Goal: Information Seeking & Learning: Learn about a topic

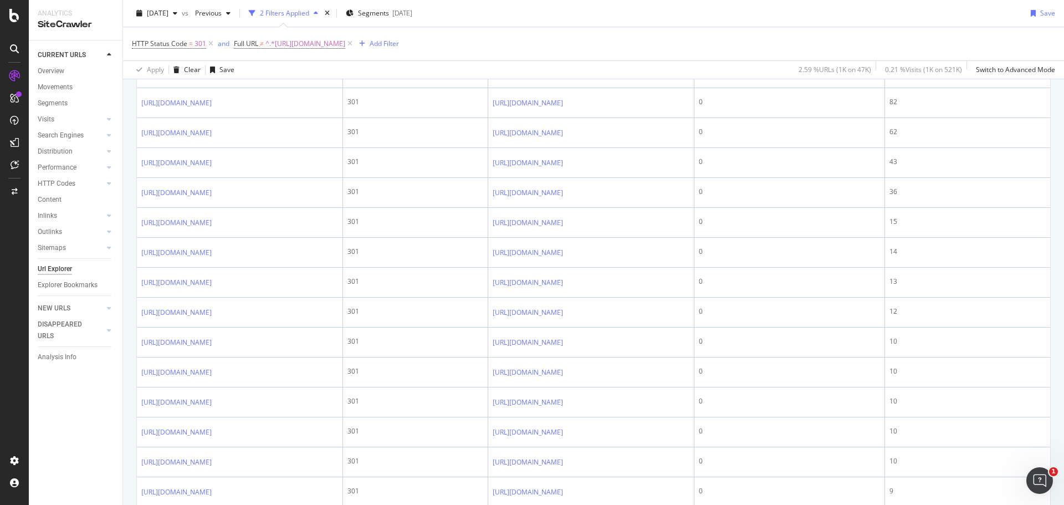
scroll to position [1219, 0]
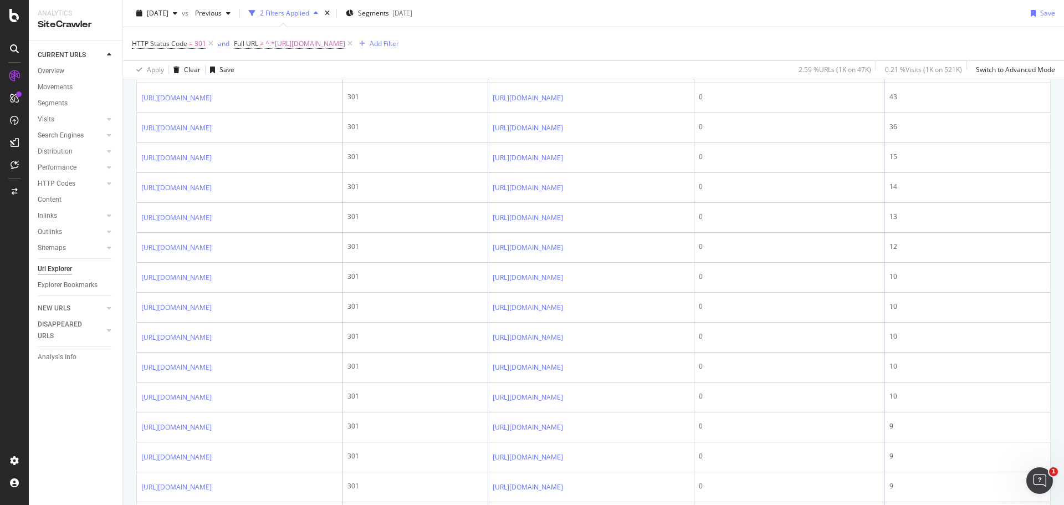
scroll to position [1275, 0]
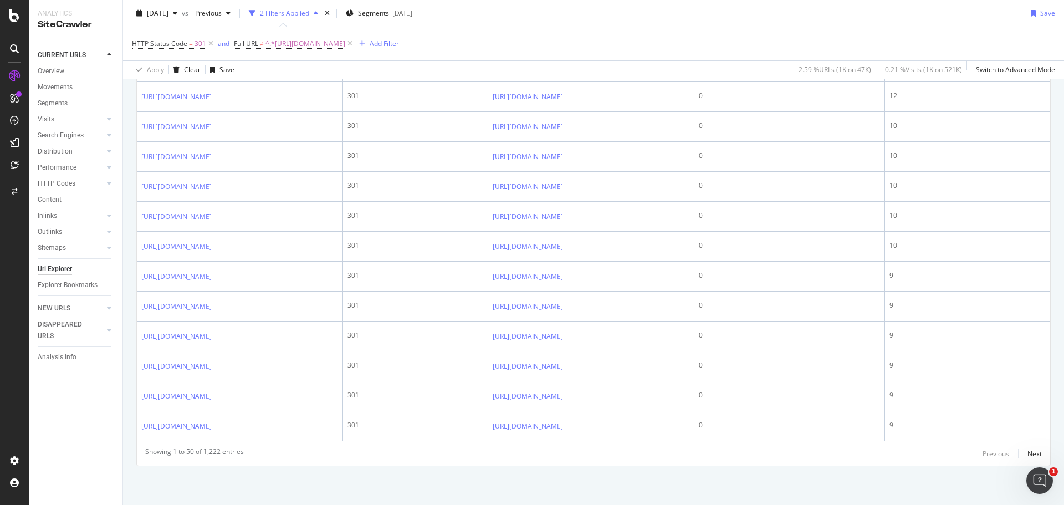
scroll to position [1552, 0]
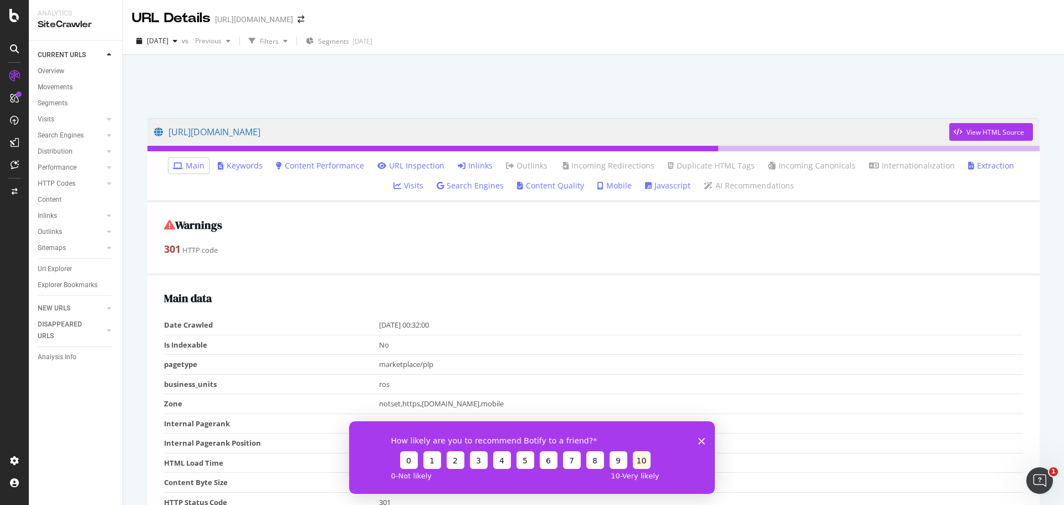
click at [641, 457] on button "10" at bounding box center [642, 460] width 18 height 18
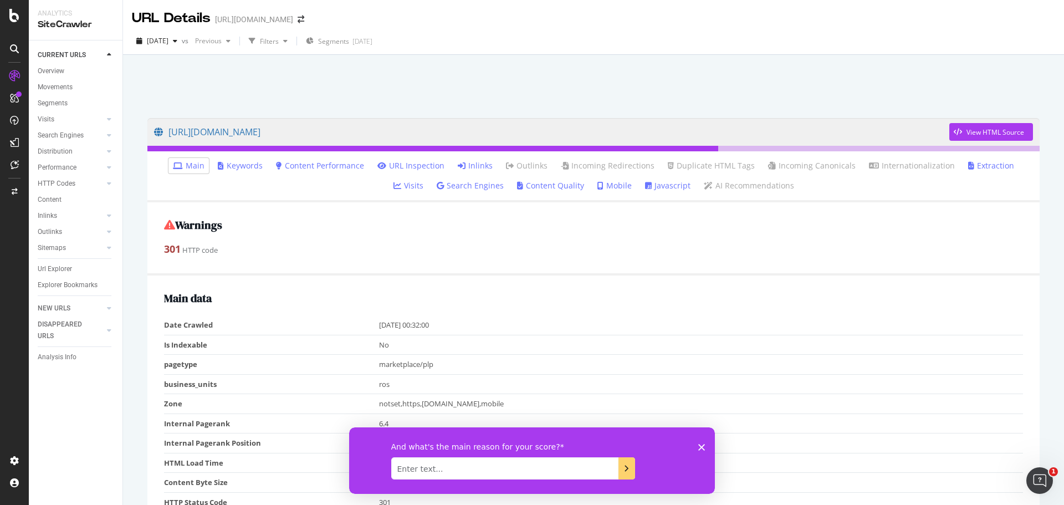
click at [703, 444] on icon "Close survey" at bounding box center [701, 446] width 7 height 7
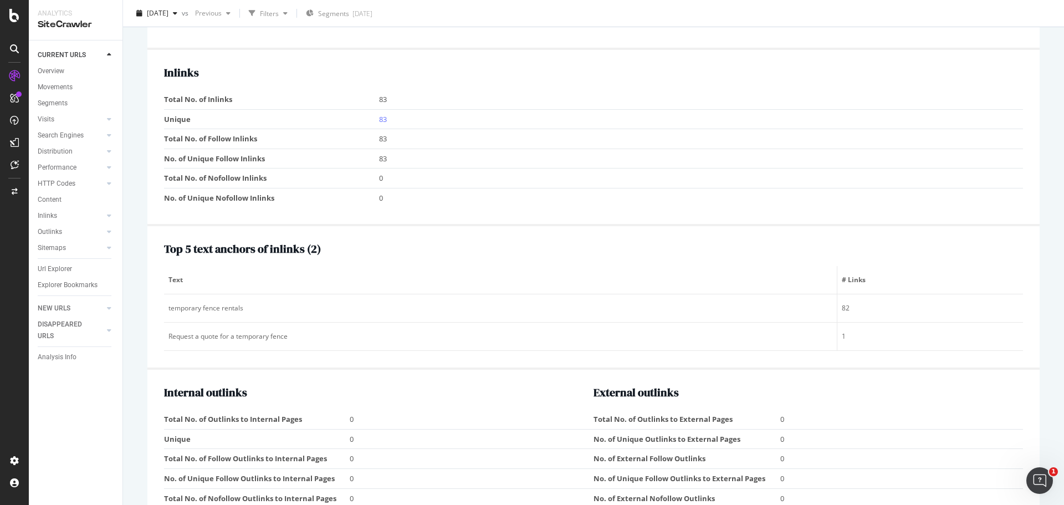
scroll to position [1053, 0]
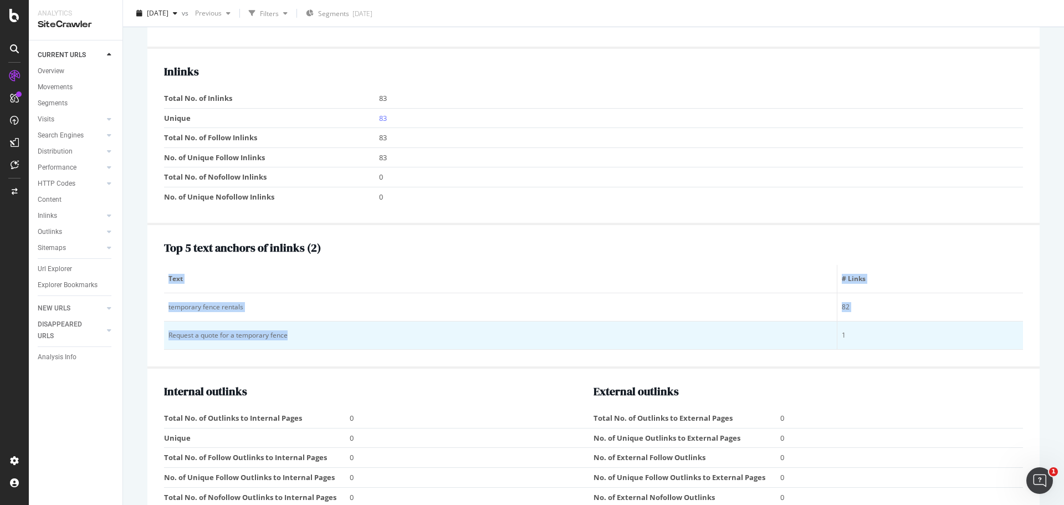
drag, startPoint x: 161, startPoint y: 303, endPoint x: 292, endPoint y: 329, distance: 132.8
click at [292, 329] on div "Top 5 text anchors of inlinks ( 2 ) Text # Links temporary fence rentals 82 Req…" at bounding box center [593, 297] width 892 height 144
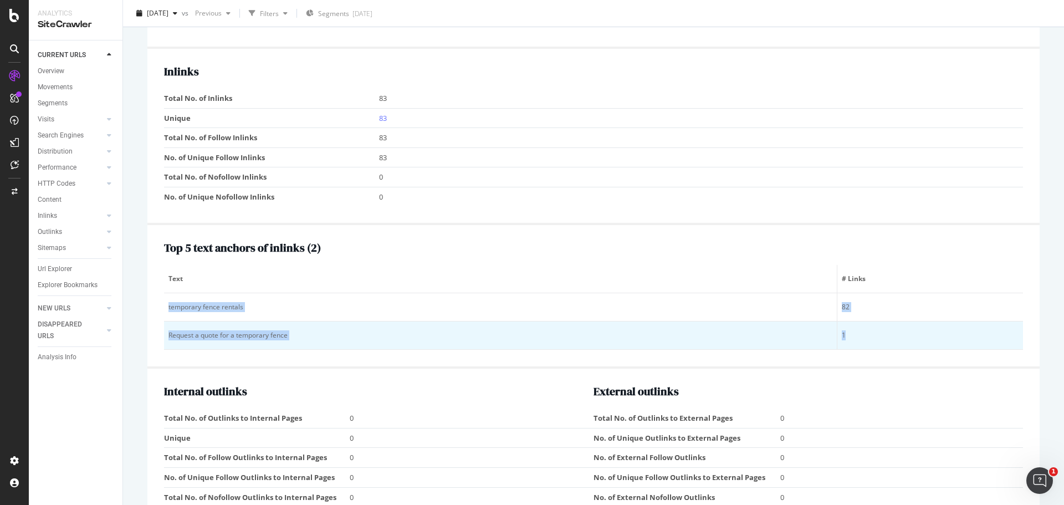
drag, startPoint x: 166, startPoint y: 304, endPoint x: 877, endPoint y: 325, distance: 711.5
click at [877, 325] on tbody "temporary fence rentals 82 Request a quote for a temporary fence 1" at bounding box center [593, 321] width 859 height 57
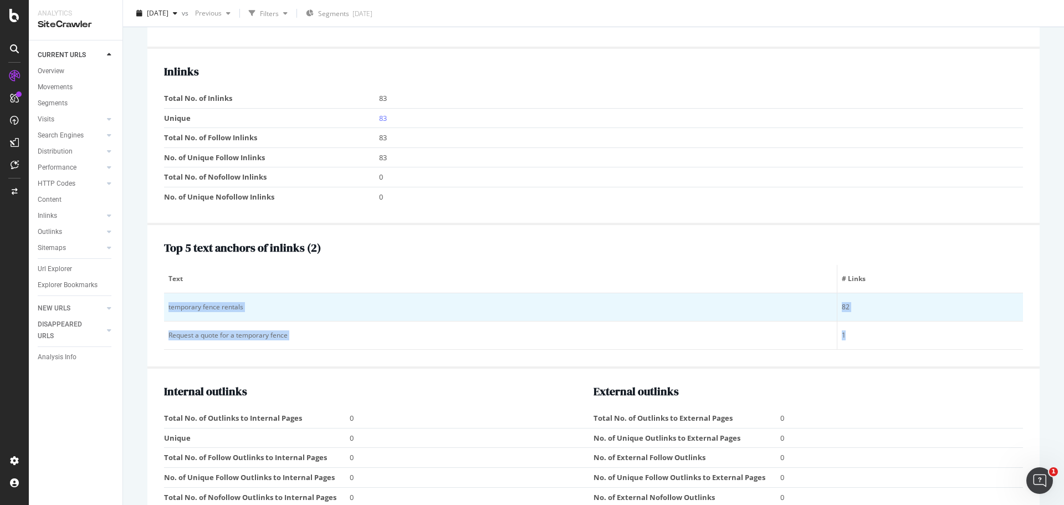
copy tbody "temporary fence rentals 82 Request a quote for a temporary fence 1"
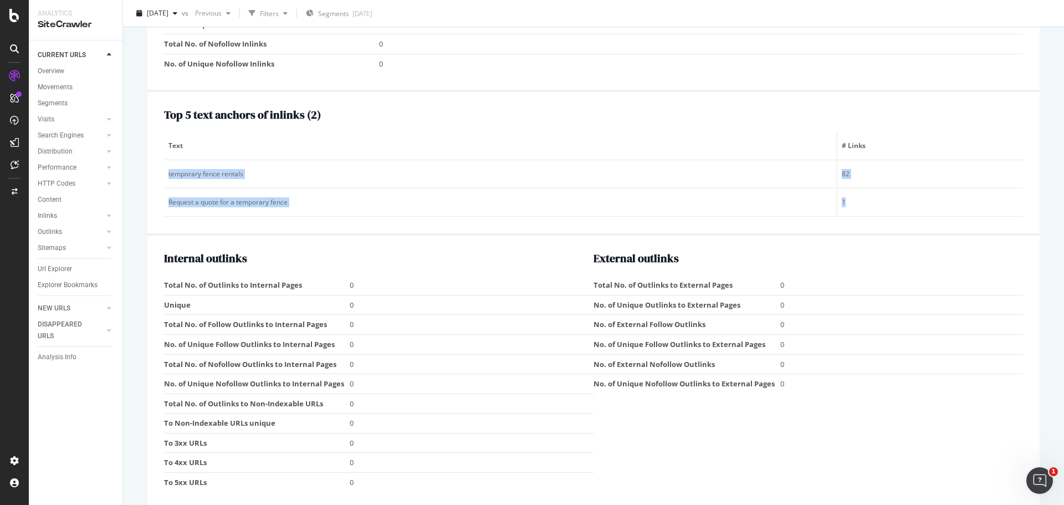
scroll to position [1201, 0]
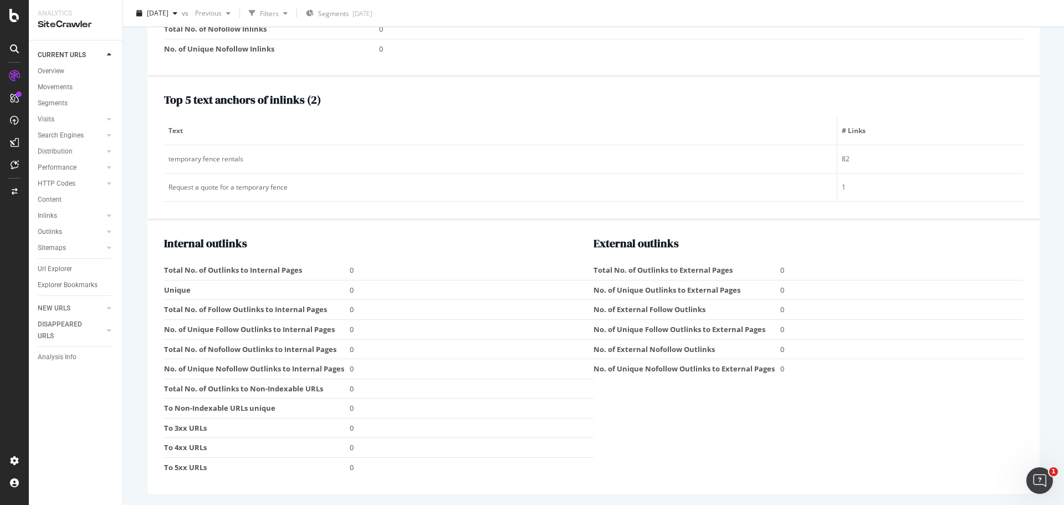
click at [890, 232] on div "Internal outlinks Total No. of Outlinks to Internal Pages 0 Unique 0 Total No. …" at bounding box center [593, 357] width 892 height 273
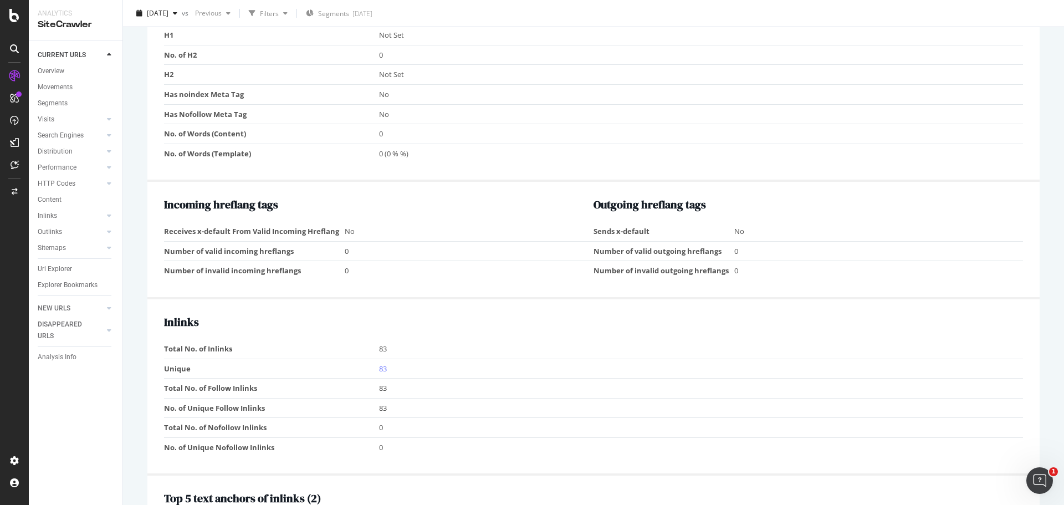
scroll to position [702, 0]
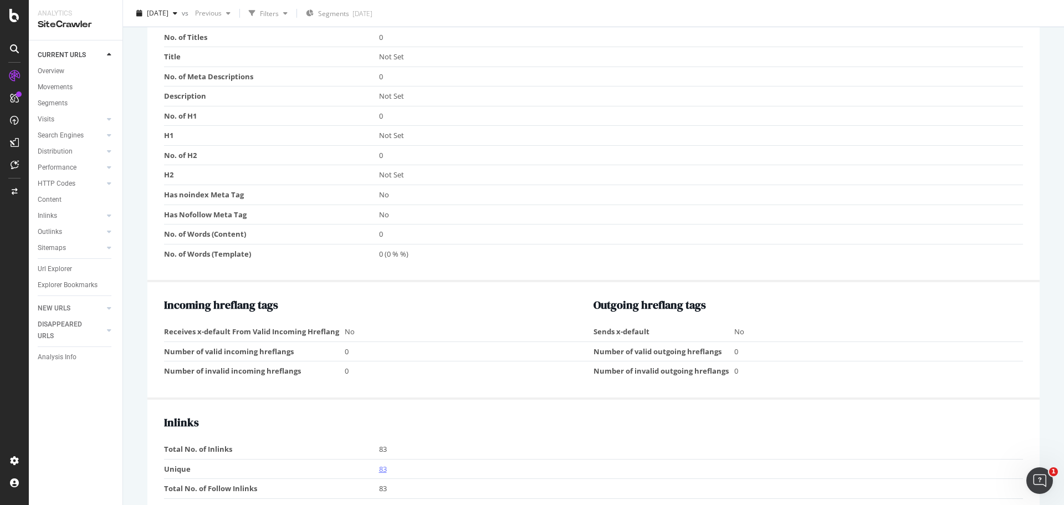
click at [381, 470] on link "83" at bounding box center [383, 469] width 8 height 10
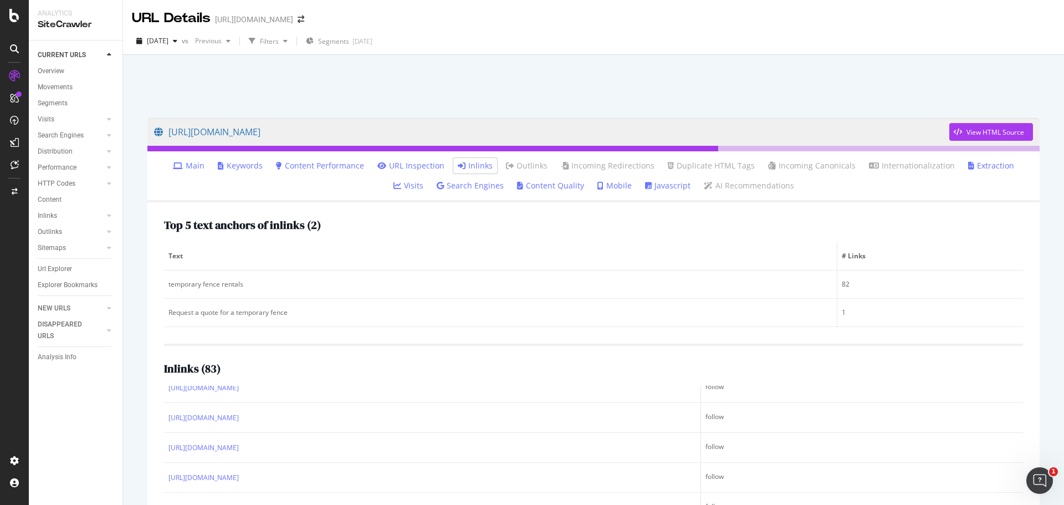
scroll to position [277, 0]
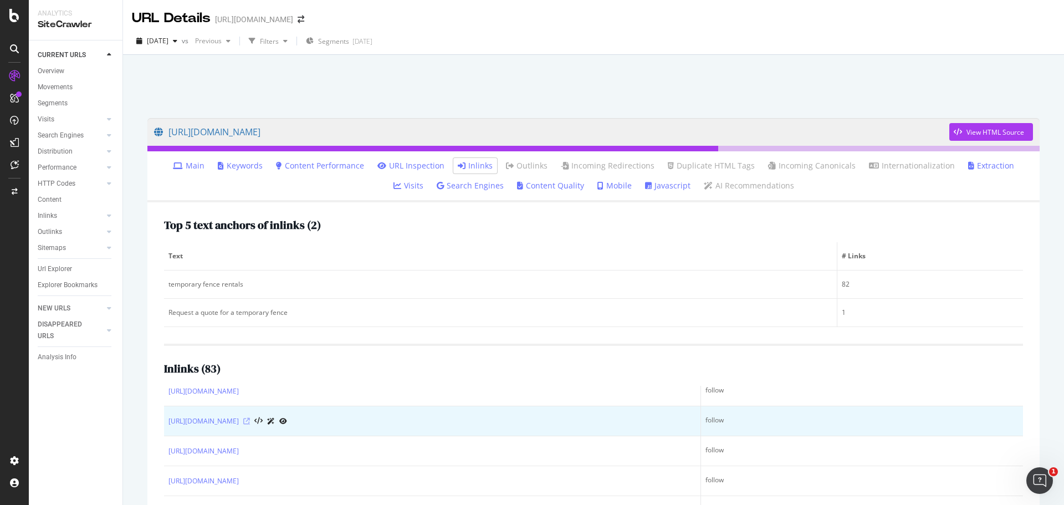
click at [250, 422] on icon at bounding box center [246, 421] width 7 height 7
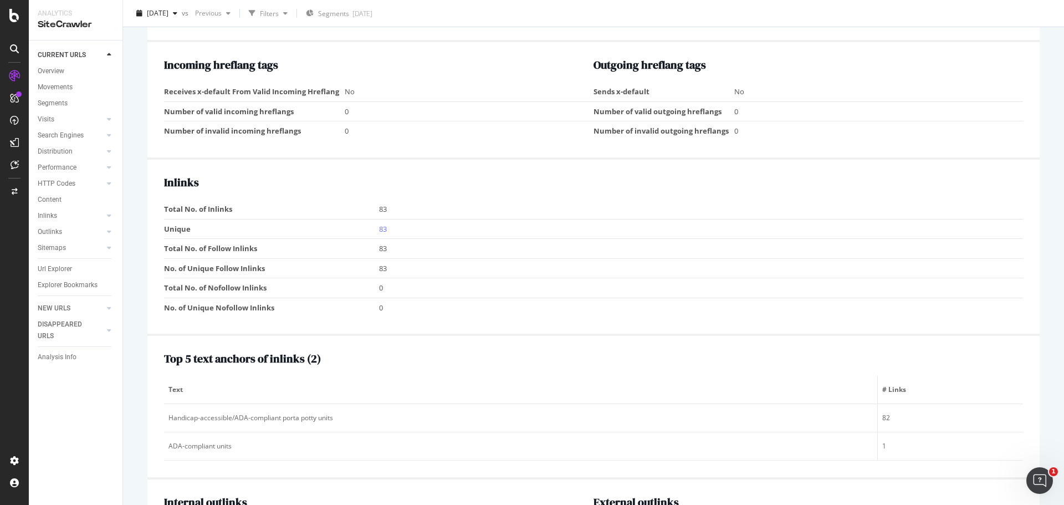
scroll to position [1109, 0]
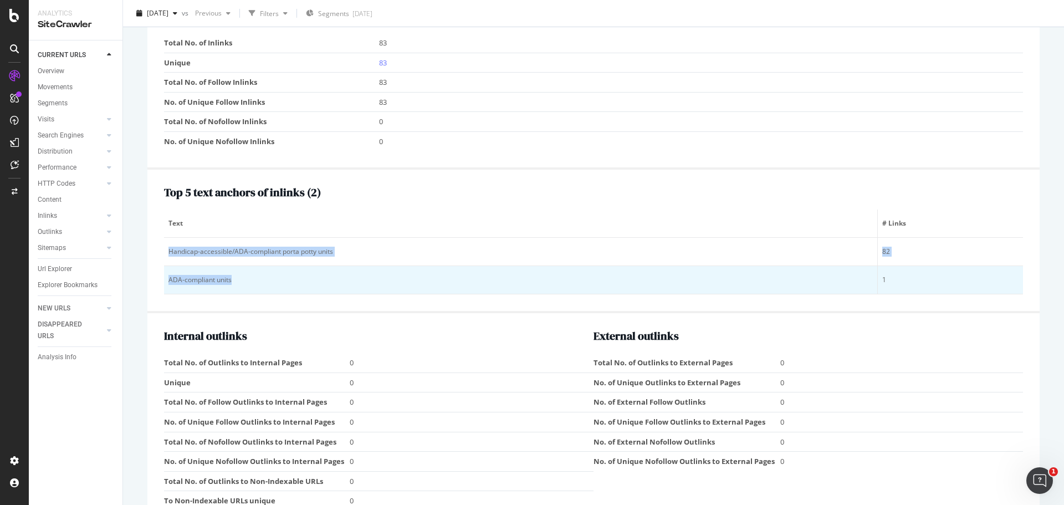
drag, startPoint x: 165, startPoint y: 251, endPoint x: 232, endPoint y: 275, distance: 71.9
click at [232, 275] on tbody "Handicap-accessible/ADA-compliant porta potty units 82 ADA-compliant units 1" at bounding box center [593, 266] width 859 height 57
copy tbody "Handicap-accessible/ADA-compliant porta potty units 82 ADA-compliant units"
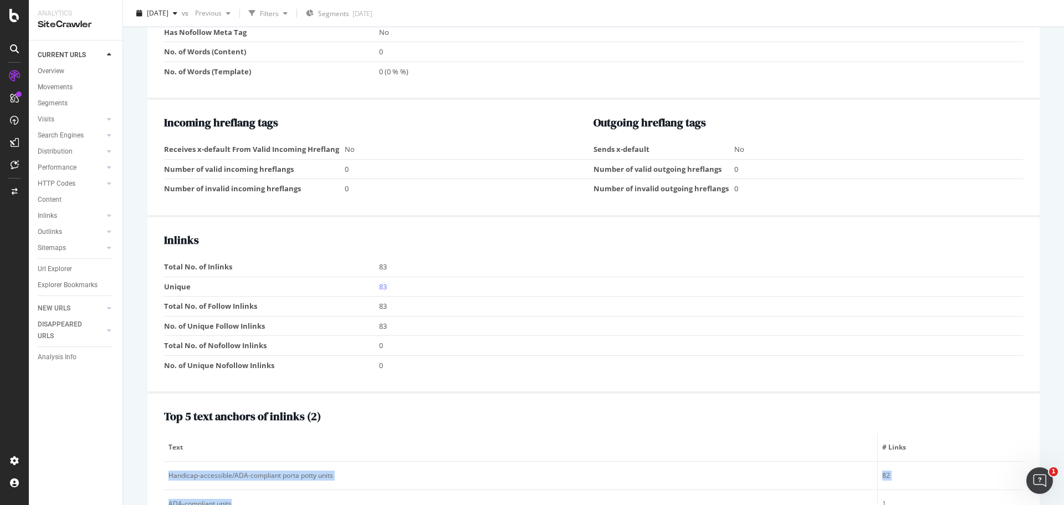
scroll to position [887, 0]
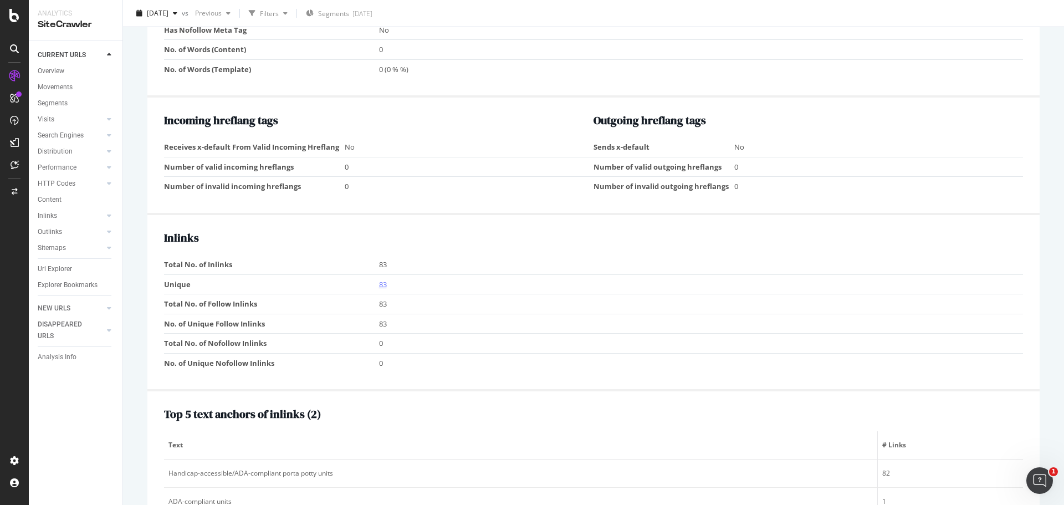
click at [379, 284] on link "83" at bounding box center [383, 284] width 8 height 10
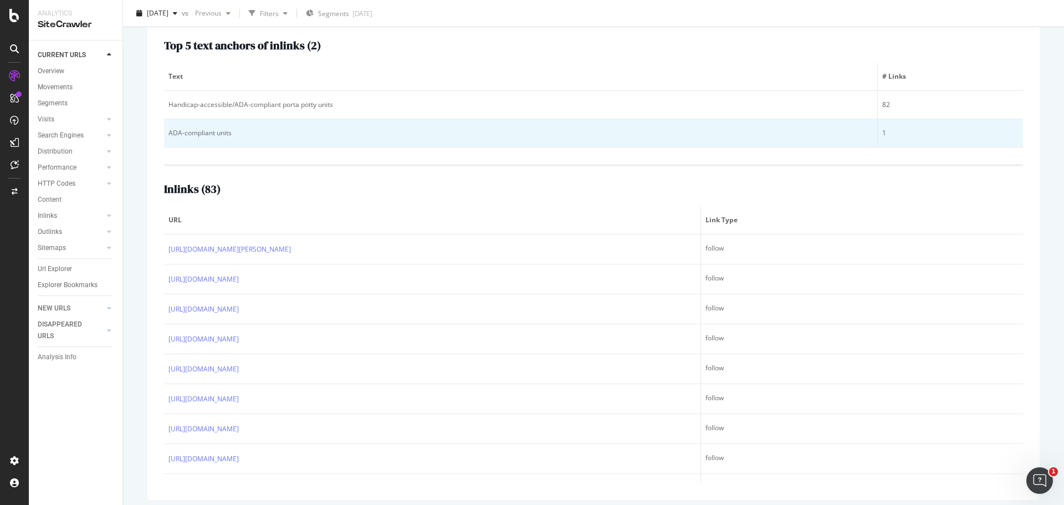
scroll to position [186, 0]
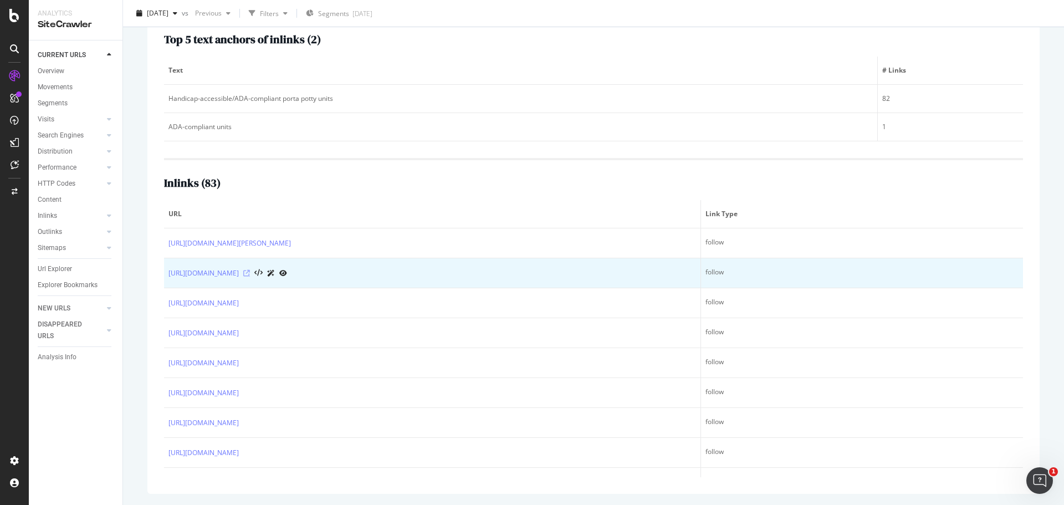
click at [250, 271] on icon at bounding box center [246, 273] width 7 height 7
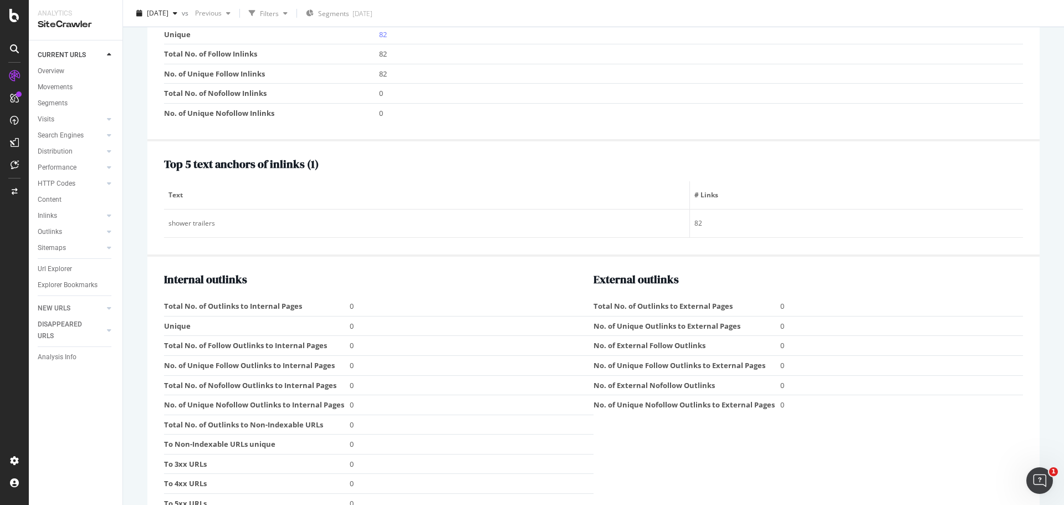
scroll to position [1164, 0]
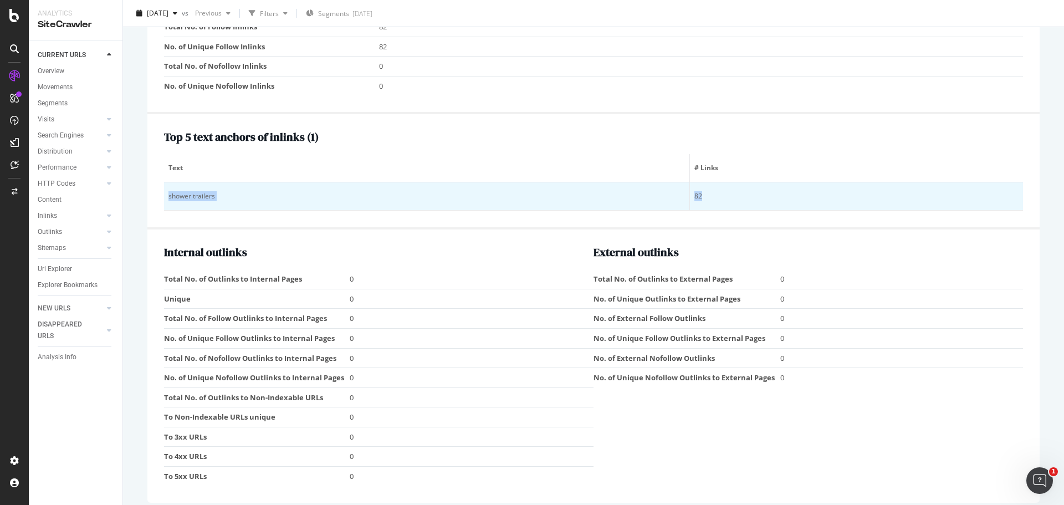
drag, startPoint x: 166, startPoint y: 197, endPoint x: 698, endPoint y: 195, distance: 531.6
click at [698, 195] on tr "shower trailers 82" at bounding box center [593, 196] width 859 height 28
copy tr "shower trailers 82"
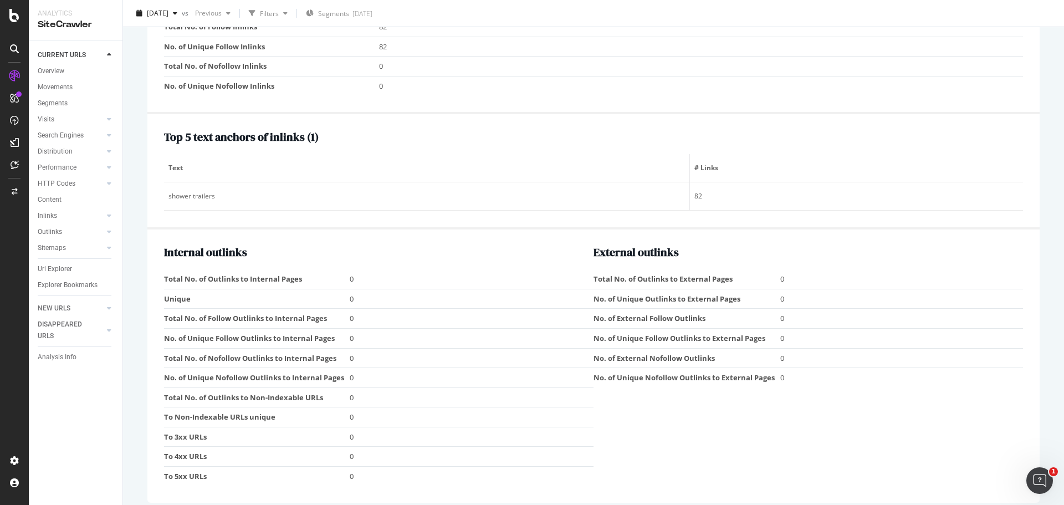
click at [764, 154] on div "Top 5 text anchors of inlinks ( 1 ) Text # Links shower trailers 82" at bounding box center [593, 171] width 859 height 80
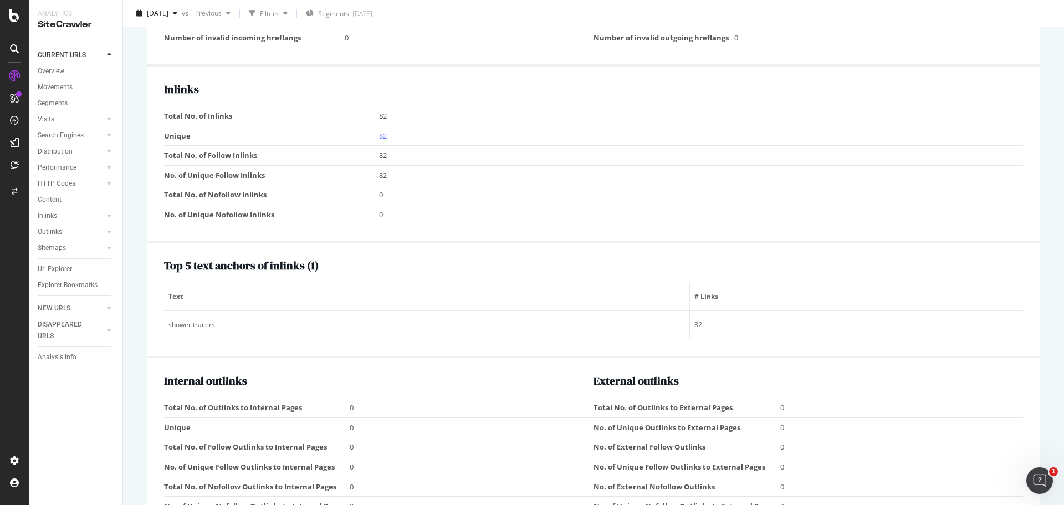
scroll to position [998, 0]
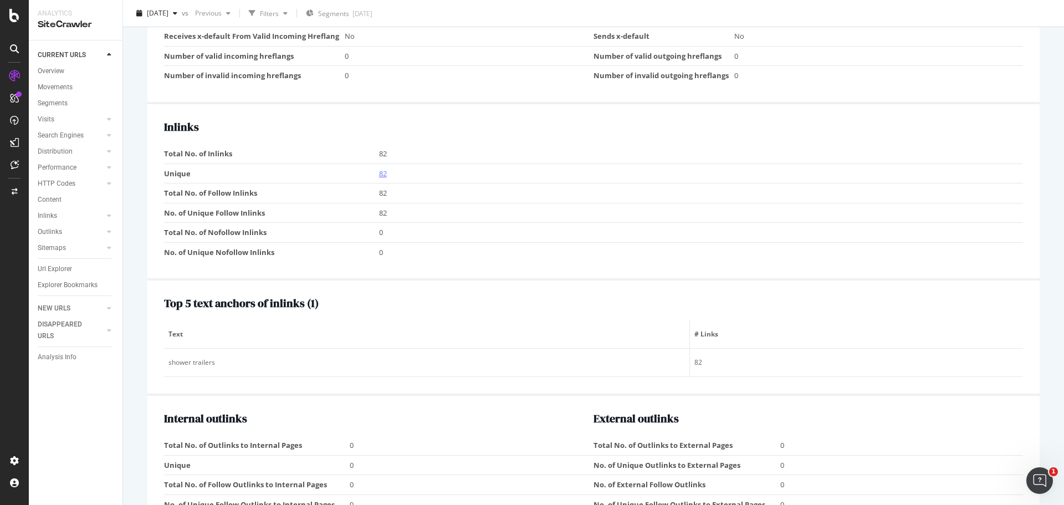
click at [380, 172] on link "82" at bounding box center [383, 173] width 8 height 10
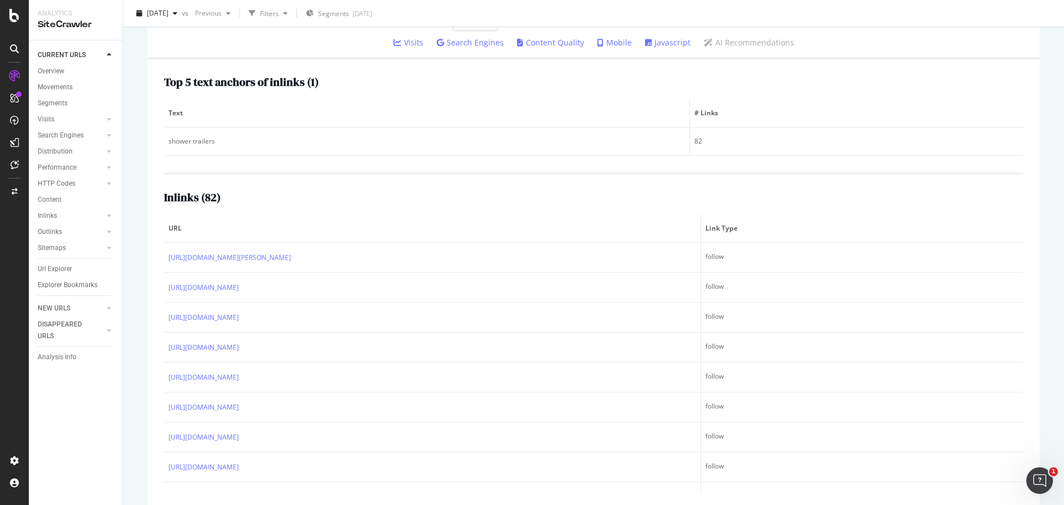
scroll to position [157, 0]
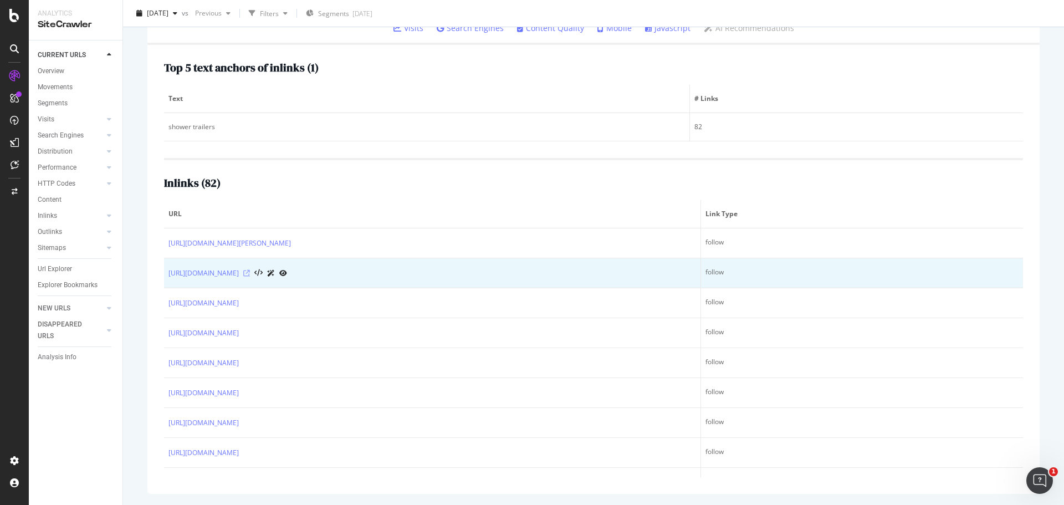
click at [250, 272] on icon at bounding box center [246, 273] width 7 height 7
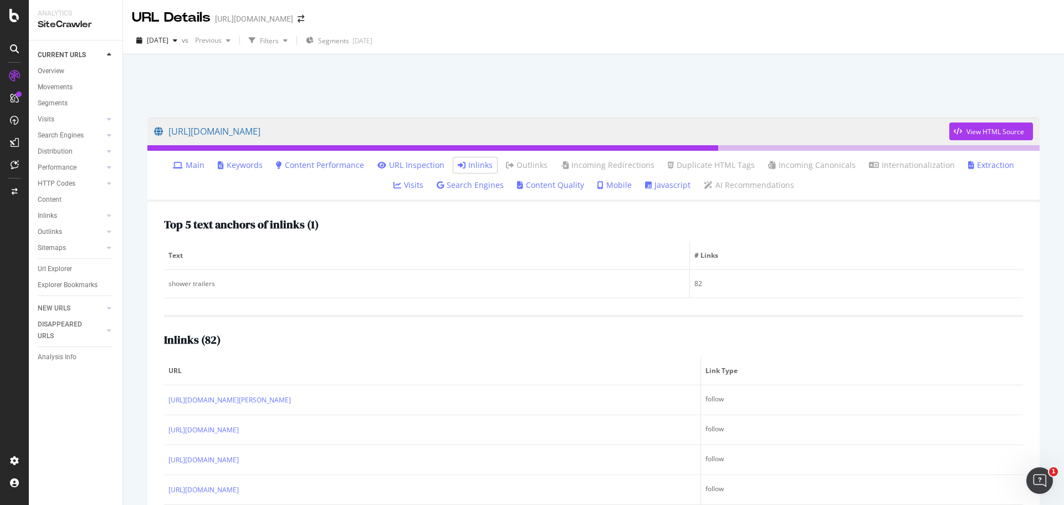
scroll to position [0, 0]
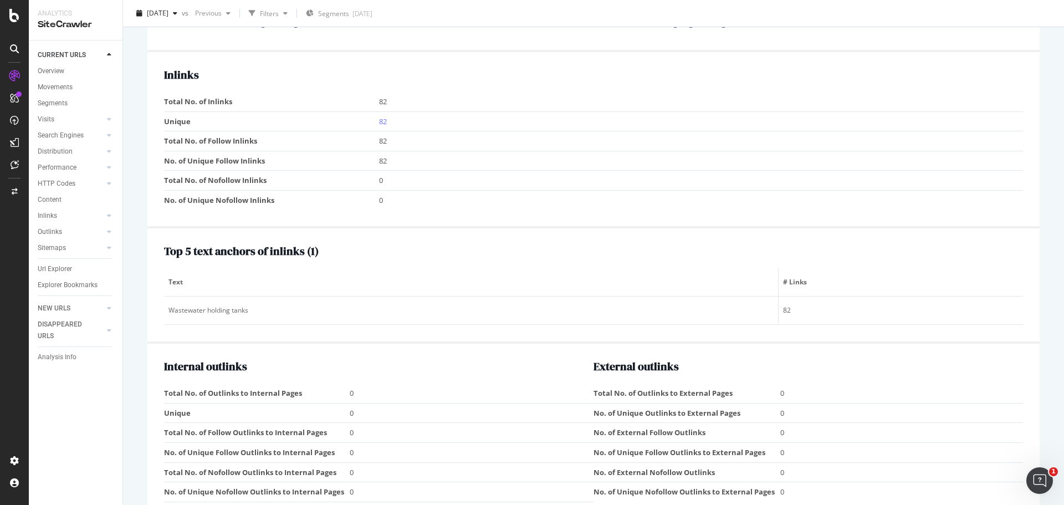
scroll to position [1053, 0]
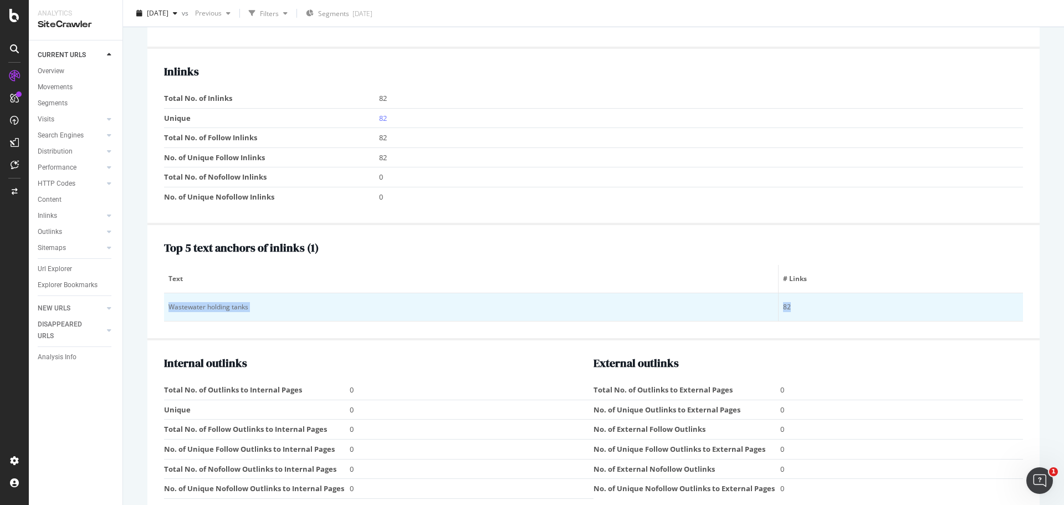
drag, startPoint x: 167, startPoint y: 303, endPoint x: 788, endPoint y: 307, distance: 620.8
click at [788, 307] on tr "Wastewater holding tanks 82" at bounding box center [593, 307] width 859 height 28
copy tr "Wastewater holding tanks 82"
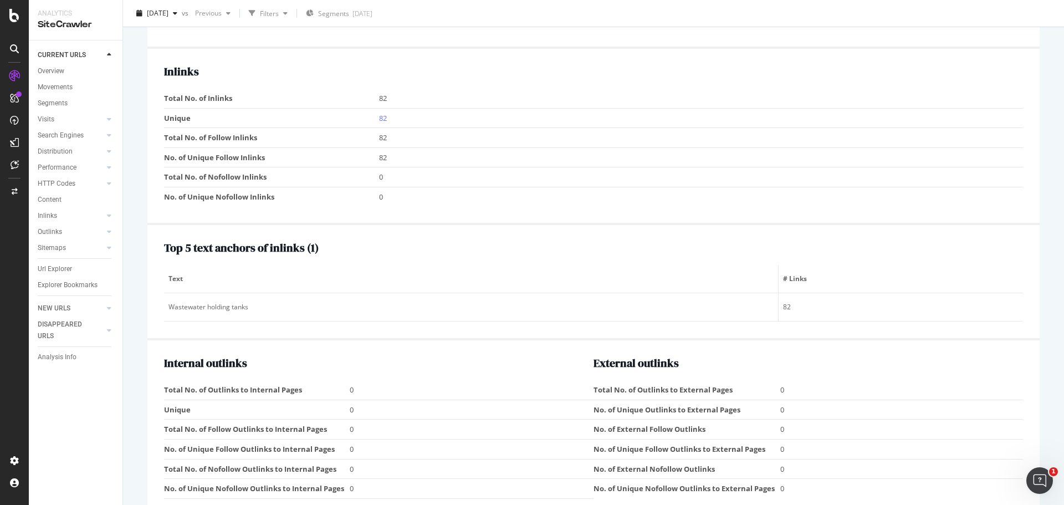
click at [599, 269] on th "Text" at bounding box center [471, 279] width 615 height 28
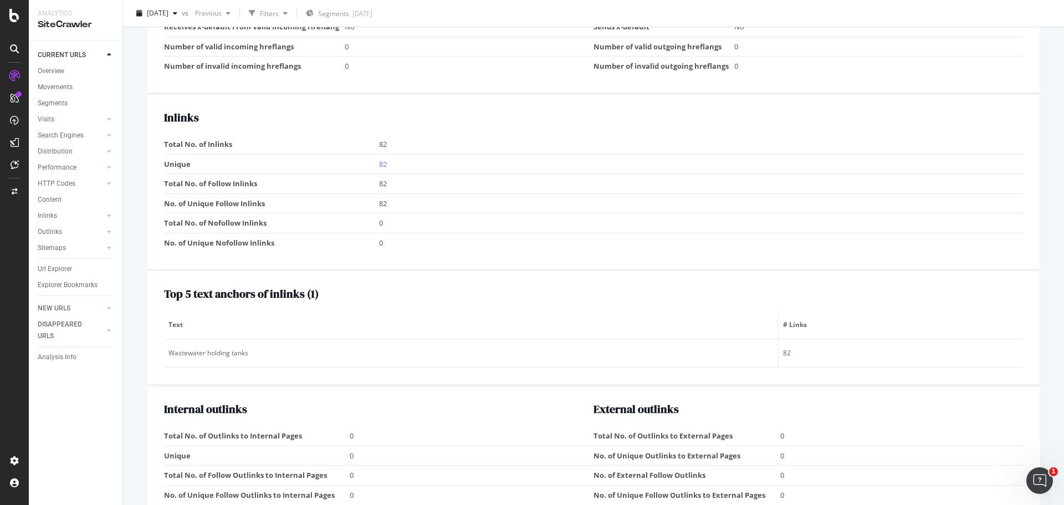
scroll to position [831, 0]
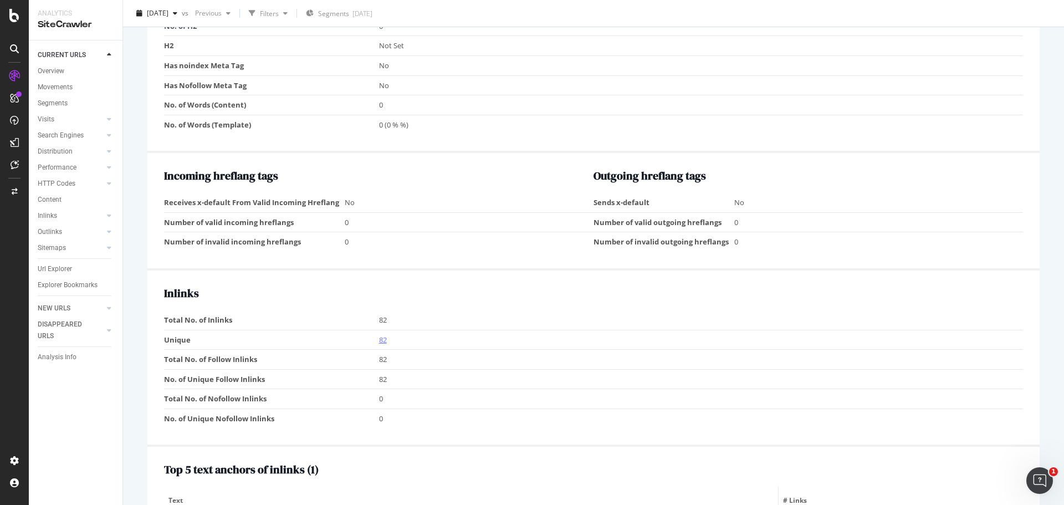
click at [383, 339] on link "82" at bounding box center [383, 340] width 8 height 10
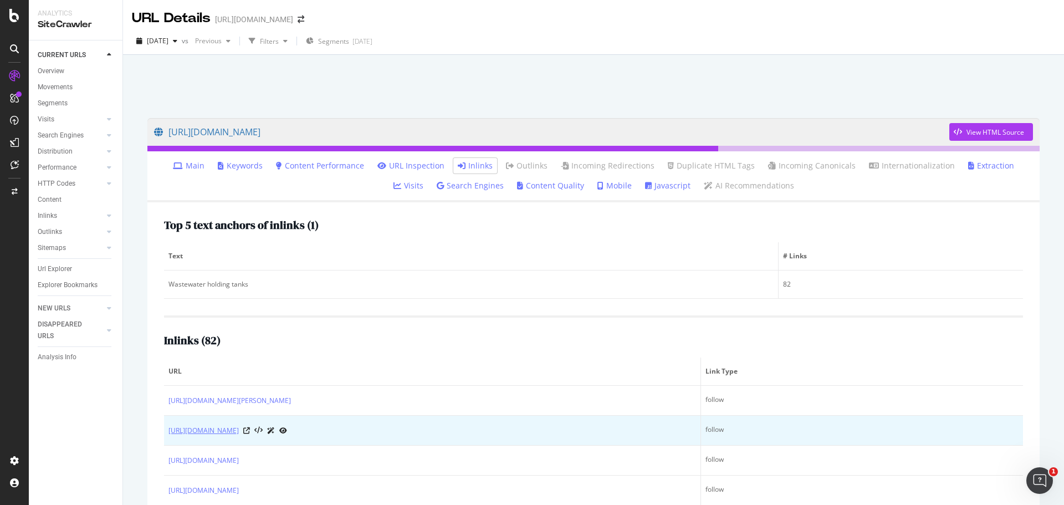
click at [239, 427] on link "[URL][DOMAIN_NAME]" at bounding box center [203, 430] width 70 height 11
click at [250, 429] on icon at bounding box center [246, 430] width 7 height 7
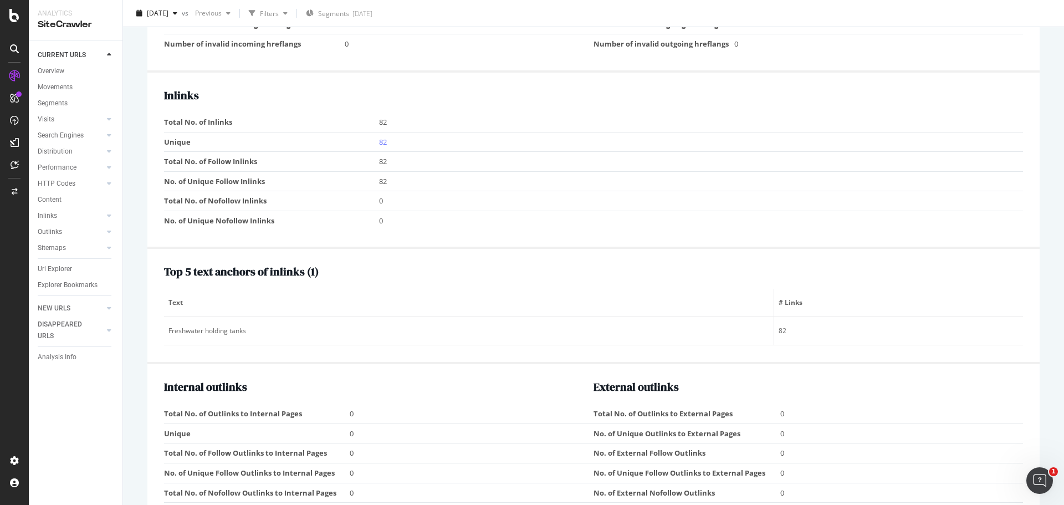
scroll to position [1053, 0]
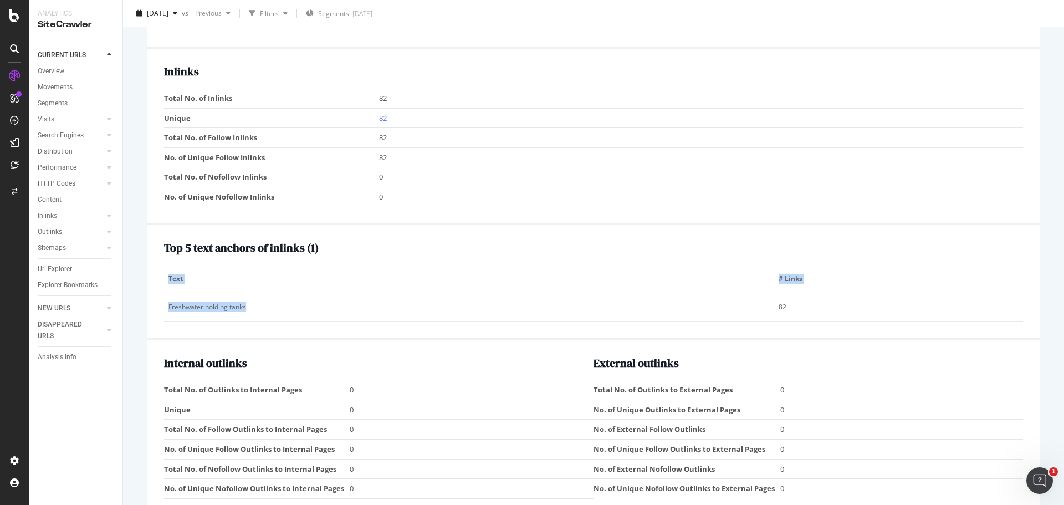
drag, startPoint x: 262, startPoint y: 311, endPoint x: 157, endPoint y: 307, distance: 104.3
click at [157, 307] on div "Top 5 text anchors of inlinks ( 1 ) Text # Links Freshwater holding tanks 82" at bounding box center [593, 282] width 892 height 115
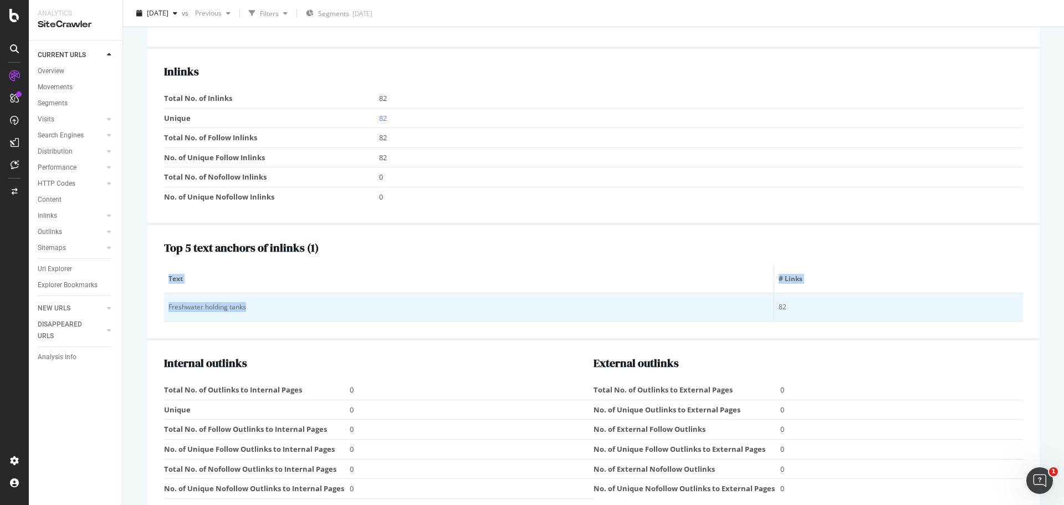
drag, startPoint x: 159, startPoint y: 307, endPoint x: 327, endPoint y: 309, distance: 168.5
click at [327, 309] on div "Top 5 text anchors of inlinks ( 1 ) Text # Links Freshwater holding tanks 82" at bounding box center [593, 282] width 892 height 115
click at [165, 311] on td "Freshwater holding tanks" at bounding box center [469, 307] width 610 height 28
drag, startPoint x: 169, startPoint y: 306, endPoint x: 789, endPoint y: 306, distance: 620.2
click at [789, 306] on tr "Freshwater holding tanks 82" at bounding box center [593, 307] width 859 height 28
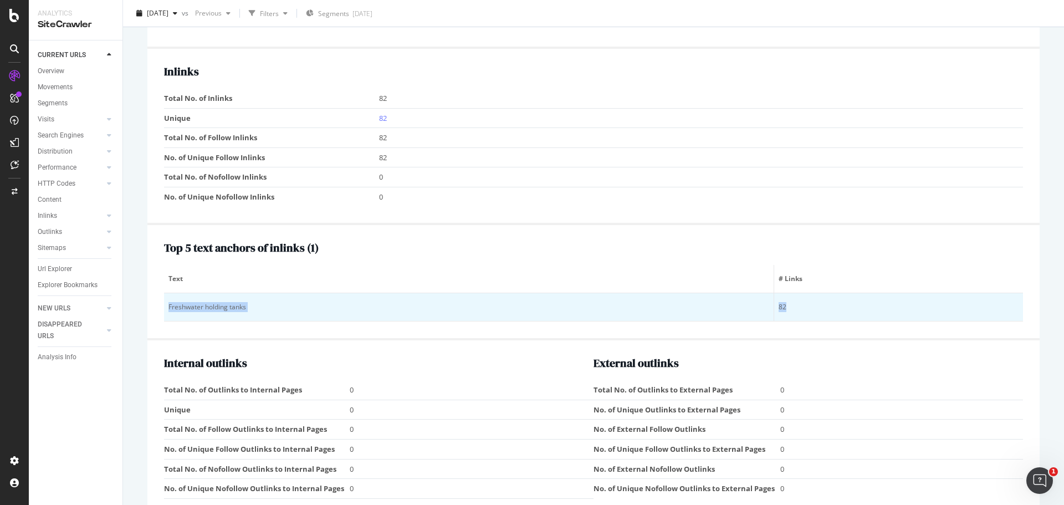
copy tr "Freshwater holding tanks 82"
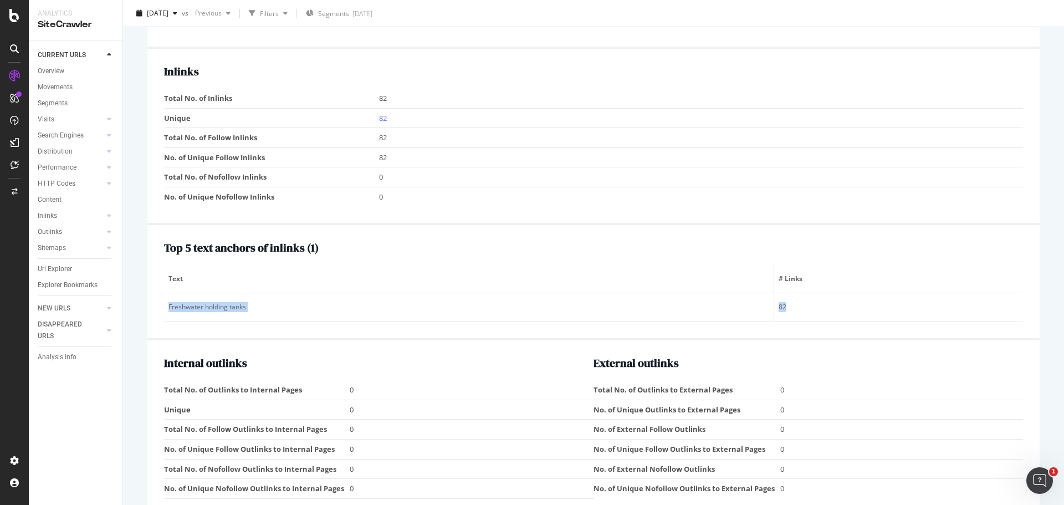
click at [610, 267] on th "Text" at bounding box center [469, 279] width 610 height 28
click at [379, 117] on link "82" at bounding box center [383, 118] width 8 height 10
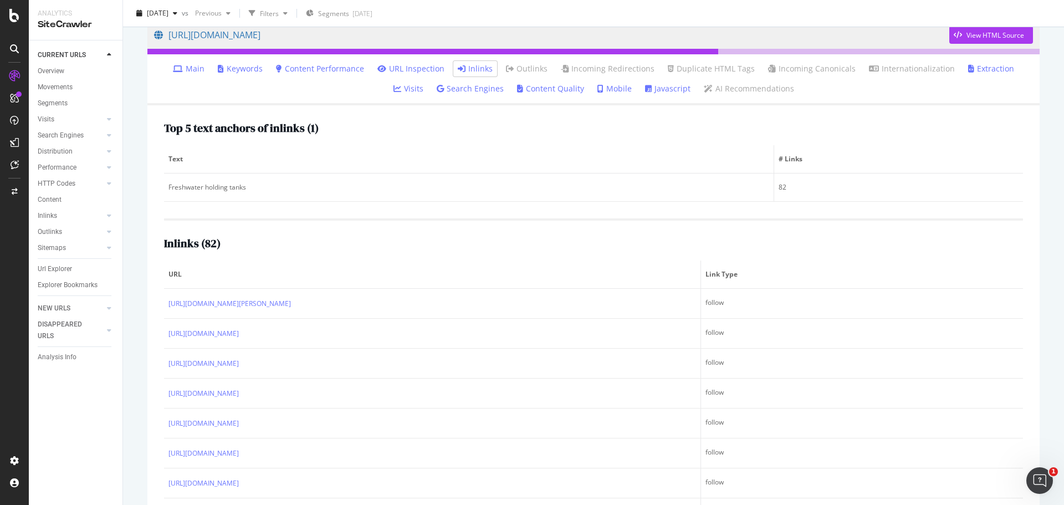
scroll to position [111, 0]
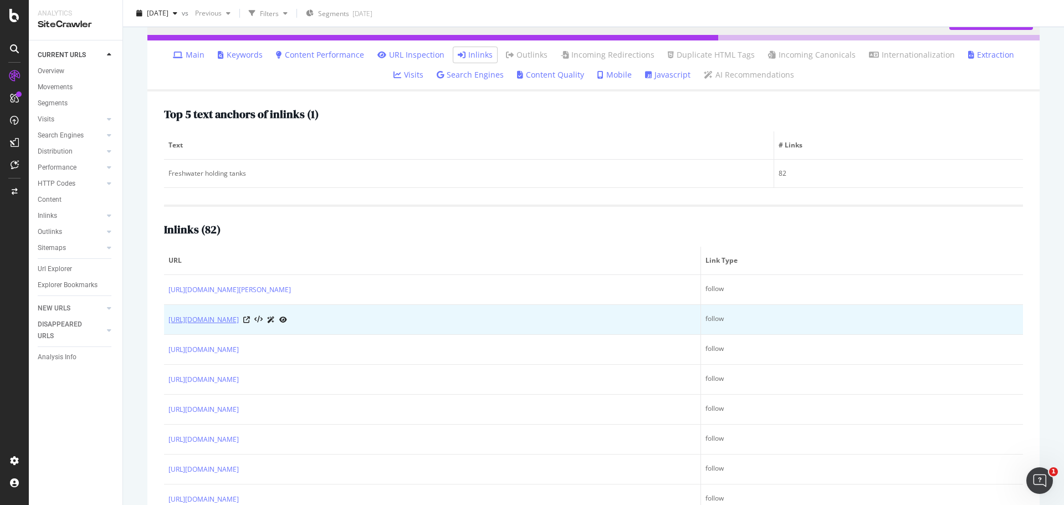
click at [239, 317] on link "https://www.unitedrentals.com/locations/al/decatur/sanitation-rentals/a1u" at bounding box center [203, 319] width 70 height 11
click at [250, 321] on icon at bounding box center [246, 319] width 7 height 7
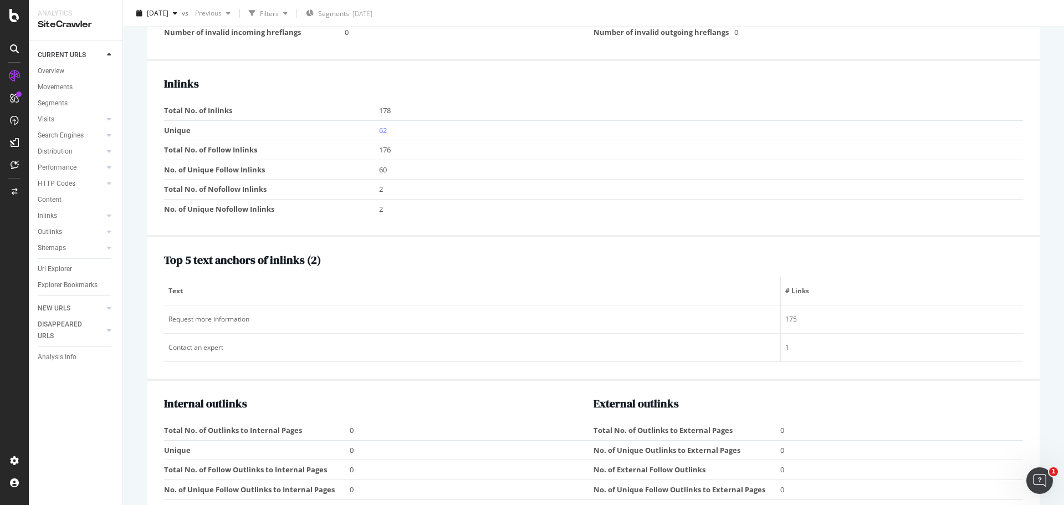
scroll to position [1053, 0]
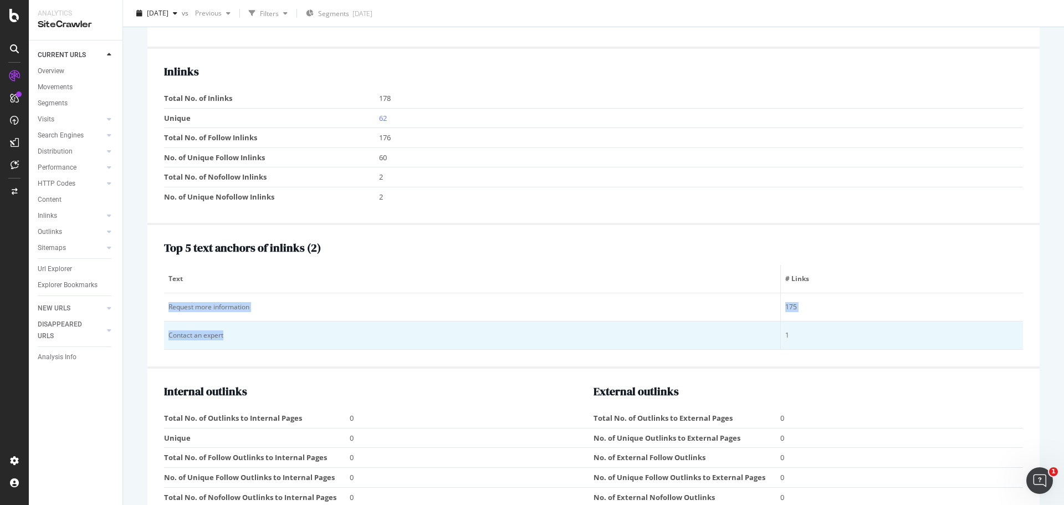
drag, startPoint x: 169, startPoint y: 305, endPoint x: 229, endPoint y: 336, distance: 67.7
click at [229, 336] on tbody "Request more information 175 Contact an expert 1" at bounding box center [593, 321] width 859 height 57
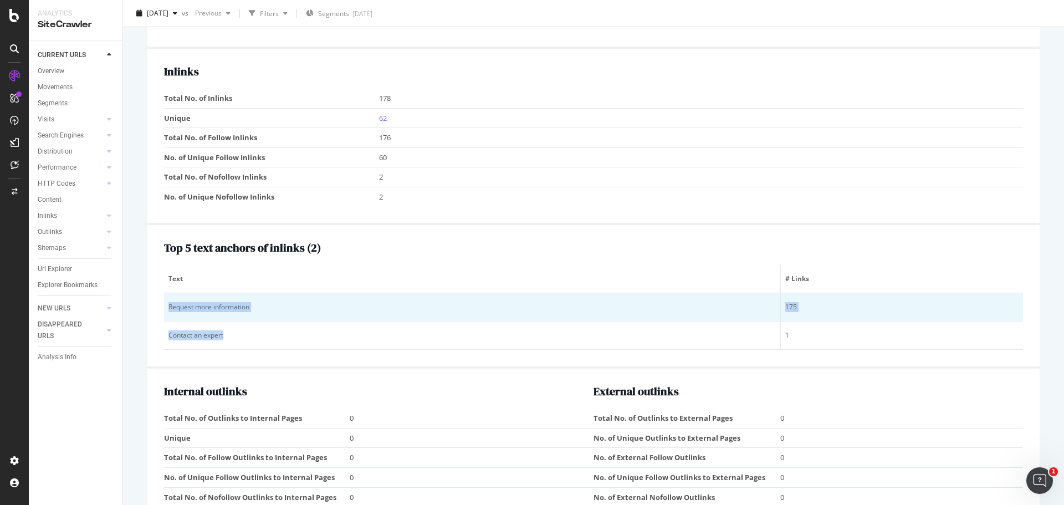
copy tbody "Request more information 175 Contact an expert"
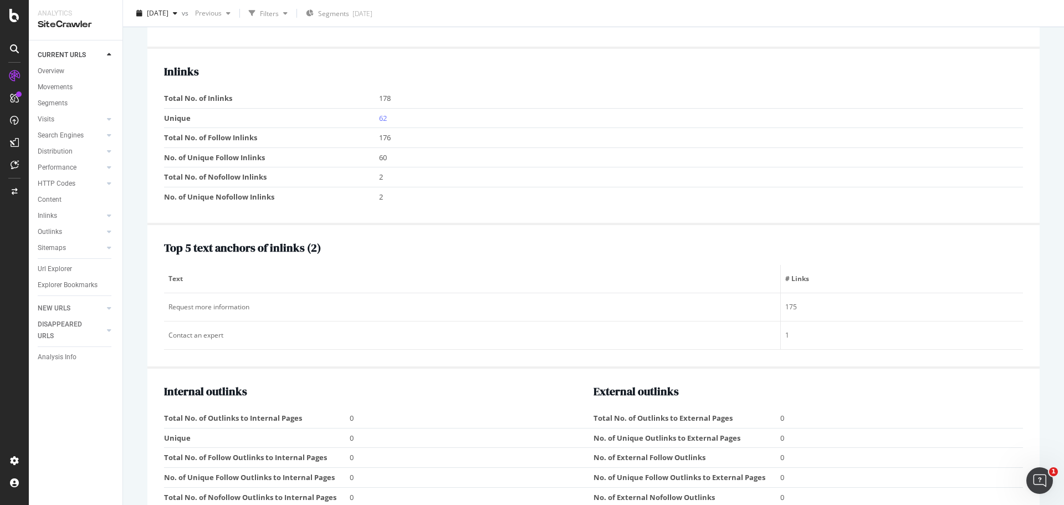
click at [736, 259] on div "Top 5 text anchors of inlinks ( 2 ) Text # Links Request more information 175 C…" at bounding box center [593, 296] width 859 height 108
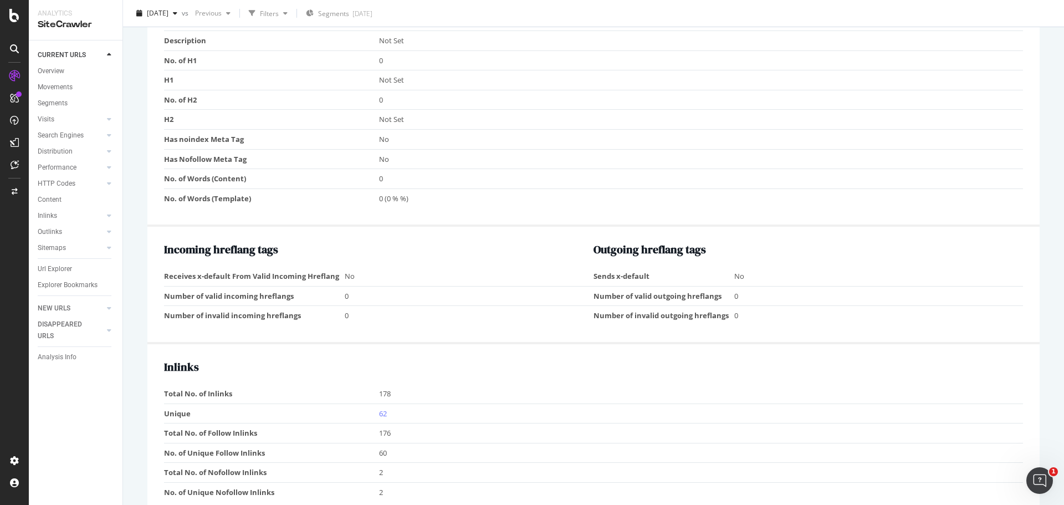
scroll to position [813, 0]
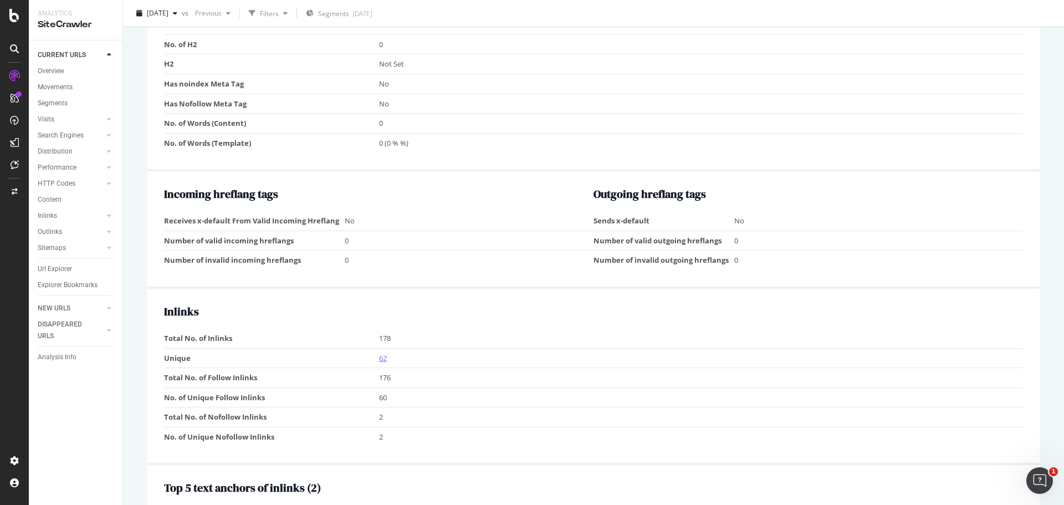
click at [383, 357] on link "62" at bounding box center [383, 358] width 8 height 10
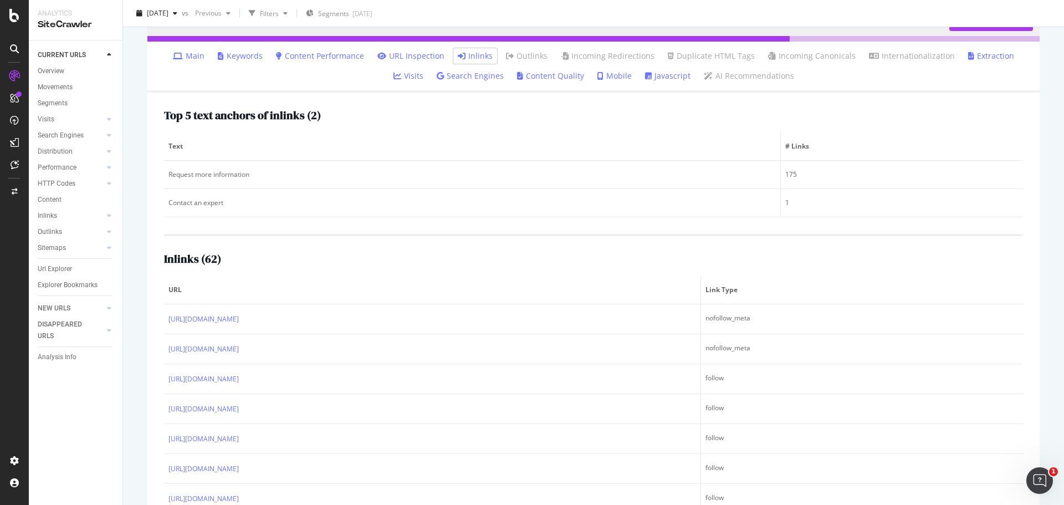
scroll to position [111, 0]
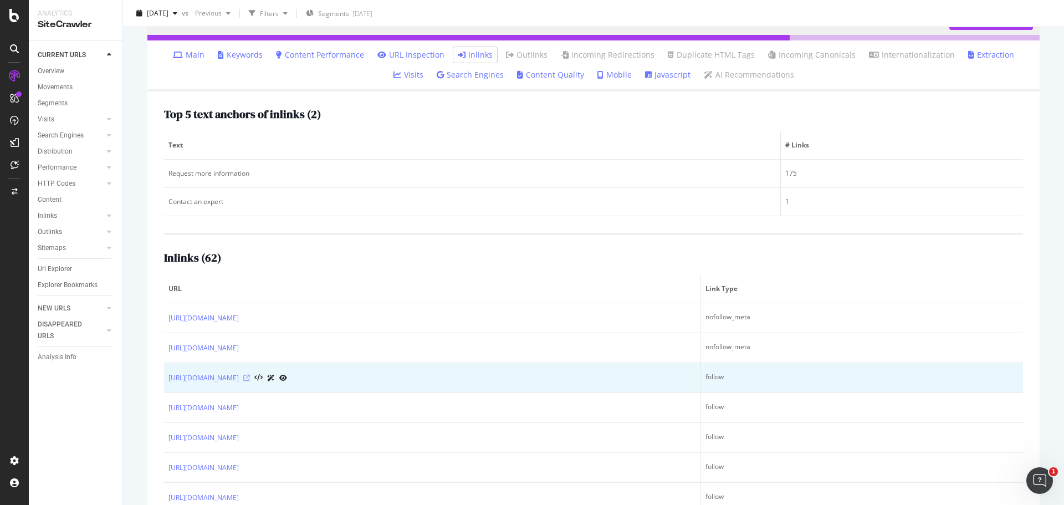
click at [250, 375] on icon at bounding box center [246, 378] width 7 height 7
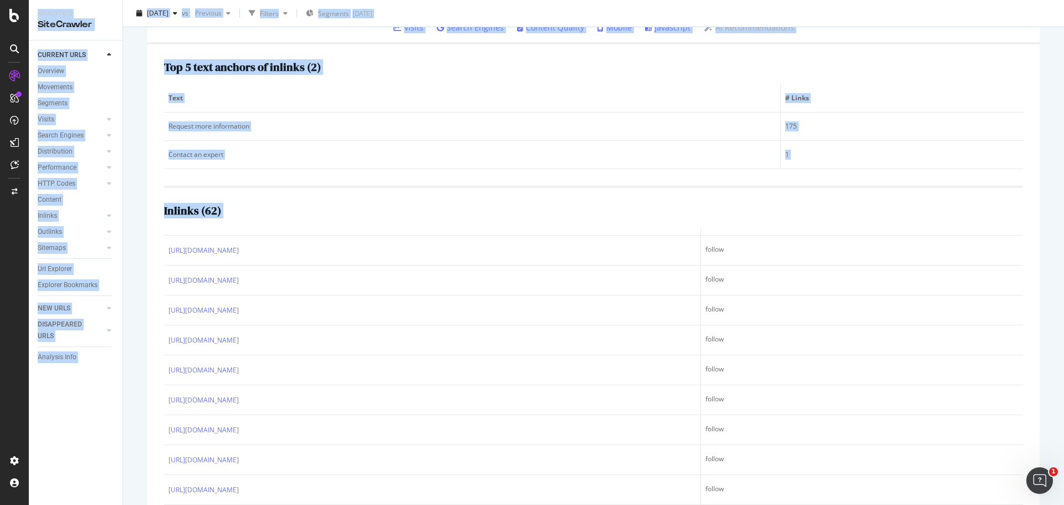
scroll to position [186, 0]
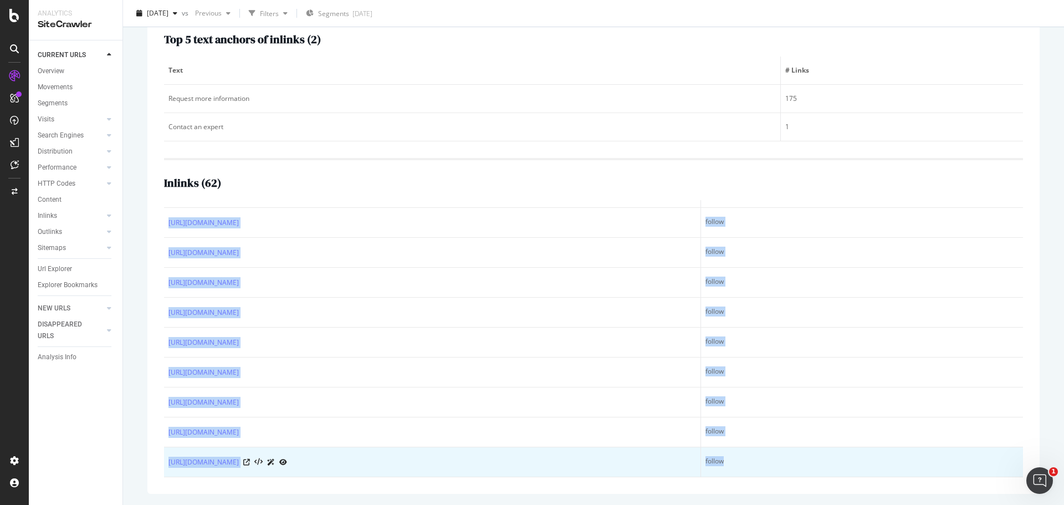
drag, startPoint x: 165, startPoint y: 284, endPoint x: 720, endPoint y: 461, distance: 582.7
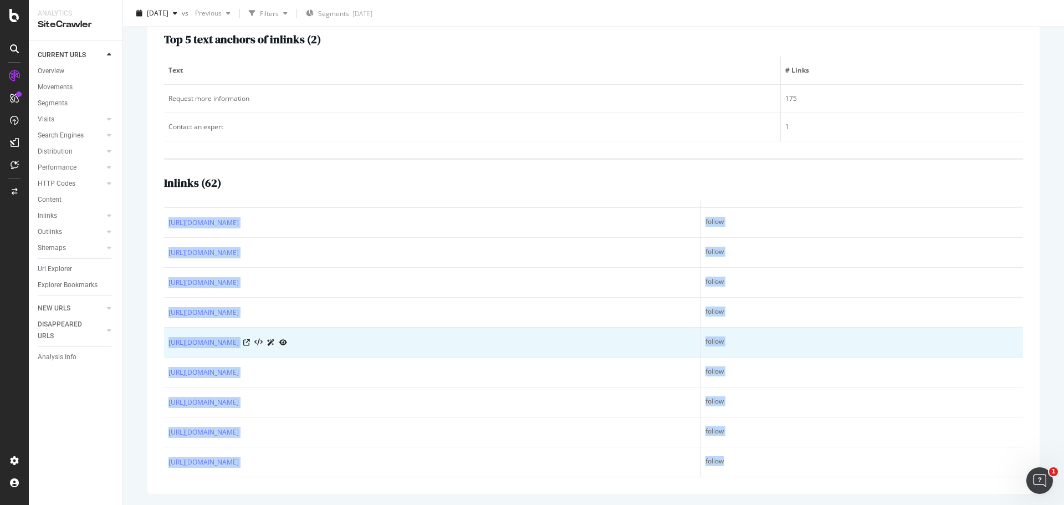
copy table "URL Link Type https://www.unitedrentals.com/marketplace/equipment/hvac-equipmen…"
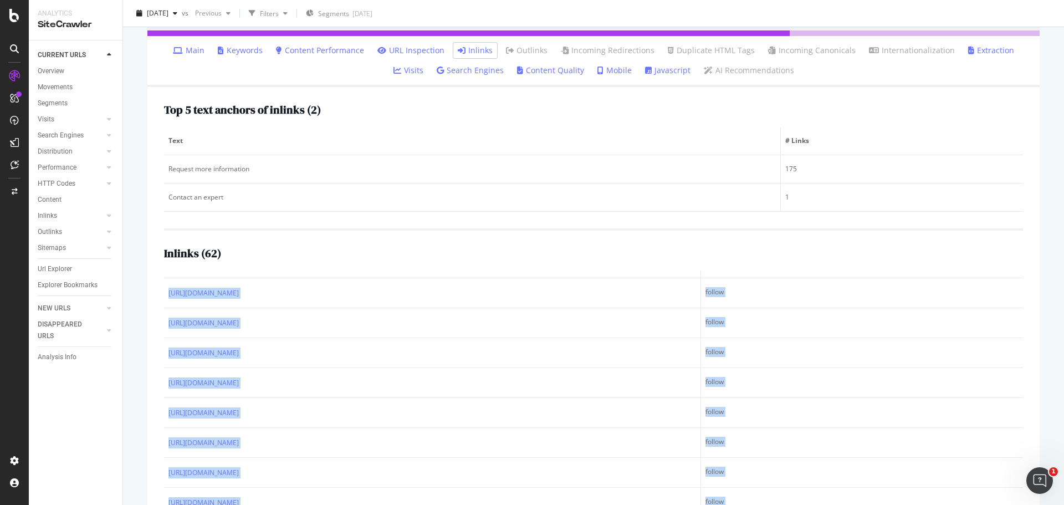
scroll to position [19, 0]
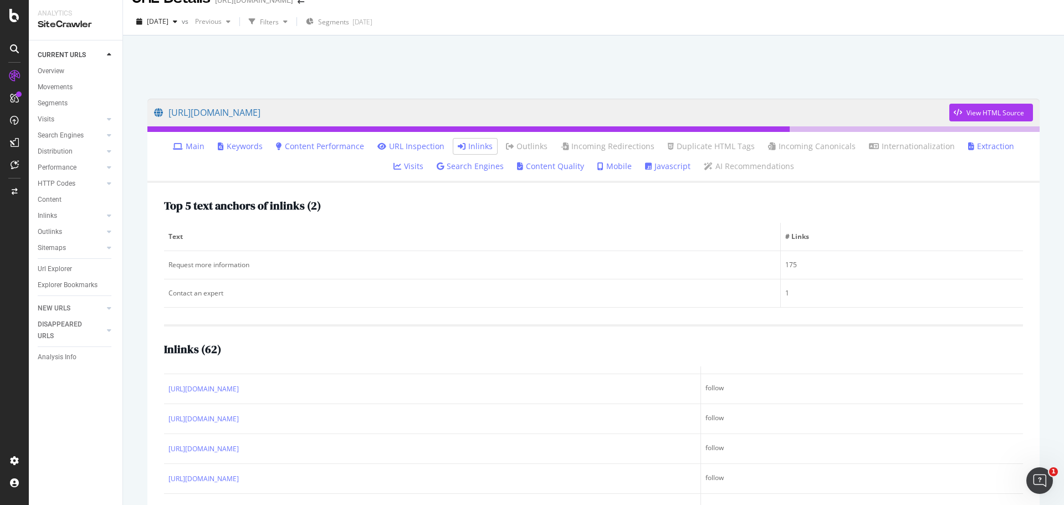
click at [912, 170] on ul "Main Keywords Content Performance URL Inspection Inlinks Outlinks Incoming Redi…" at bounding box center [593, 157] width 892 height 51
click at [458, 143] on link "Inlinks" at bounding box center [475, 146] width 35 height 11
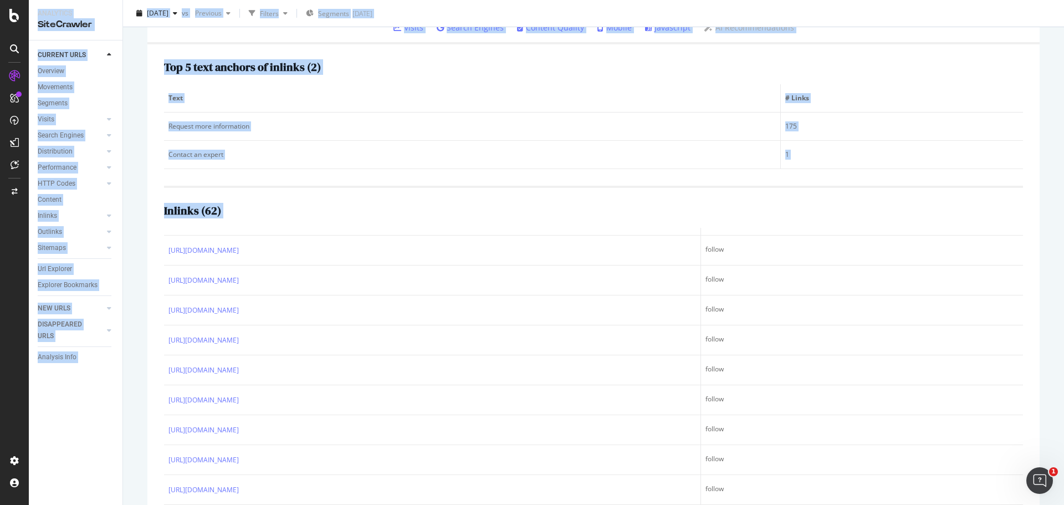
scroll to position [186, 0]
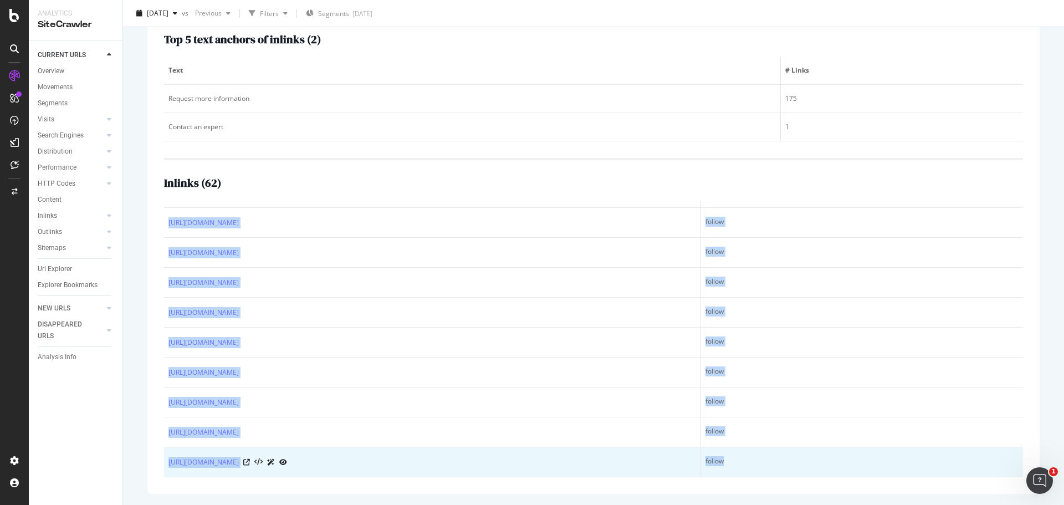
drag, startPoint x: 182, startPoint y: 319, endPoint x: 776, endPoint y: 462, distance: 611.0
copy table "URL Link Type https://www.unitedrentals.com/marketplace/equipment/hvac-equipmen…"
